Goal: Task Accomplishment & Management: Manage account settings

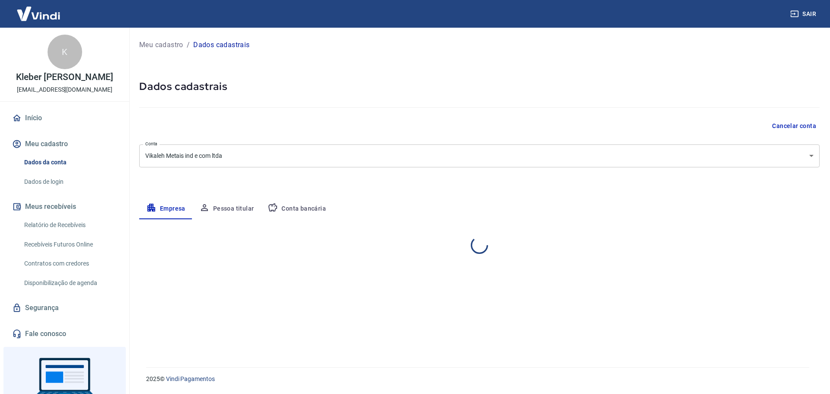
select select "SP"
select select "business"
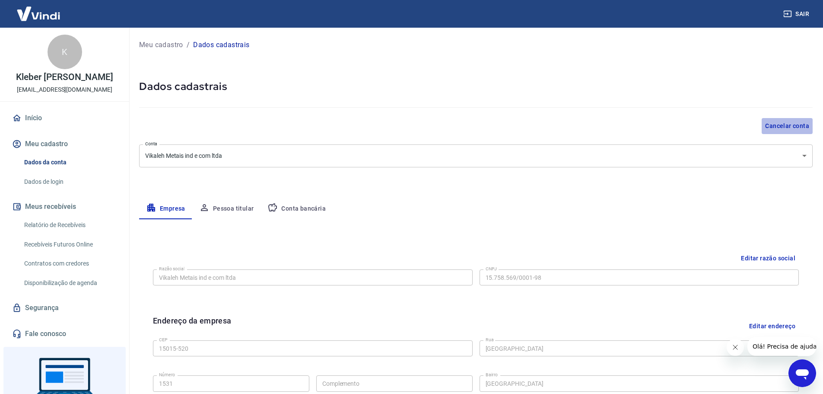
click at [787, 123] on button "Cancelar conta" at bounding box center [787, 126] width 51 height 16
click at [776, 124] on button "Cancelar conta" at bounding box center [787, 126] width 51 height 16
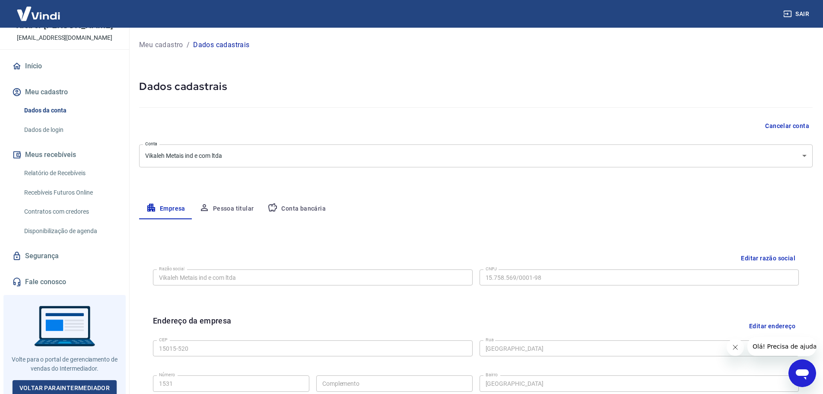
scroll to position [54, 0]
